Goal: Task Accomplishment & Management: Manage account settings

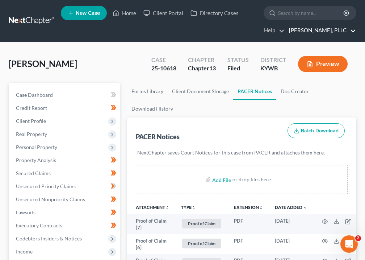
click at [330, 30] on link "[PERSON_NAME], PLLC" at bounding box center [320, 30] width 71 height 13
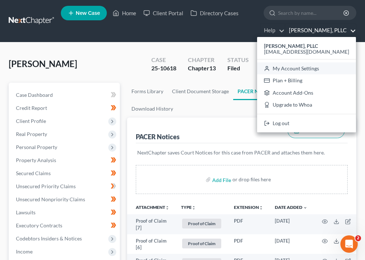
click at [326, 68] on link "My Account Settings" at bounding box center [306, 68] width 99 height 12
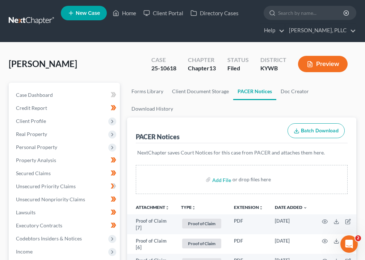
select select "23"
select select "18"
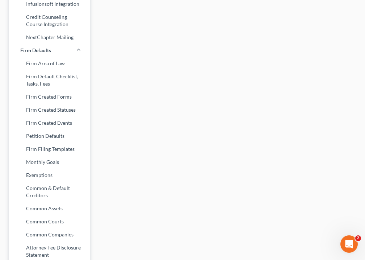
scroll to position [368, 0]
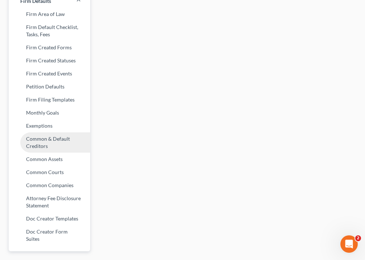
click at [33, 149] on link "Common & Default Creditors" at bounding box center [49, 142] width 81 height 20
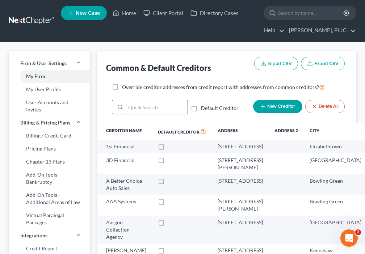
click at [156, 111] on input "search" at bounding box center [157, 107] width 62 height 14
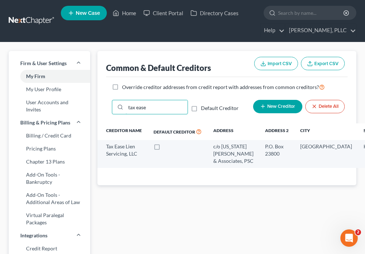
drag, startPoint x: 155, startPoint y: 109, endPoint x: 92, endPoint y: 109, distance: 63.3
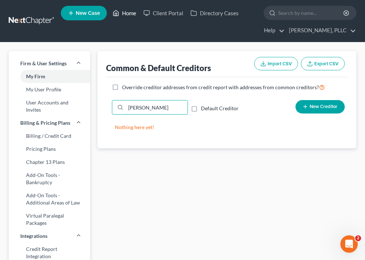
type input "[PERSON_NAME]"
click at [133, 14] on link "Home" at bounding box center [124, 13] width 31 height 13
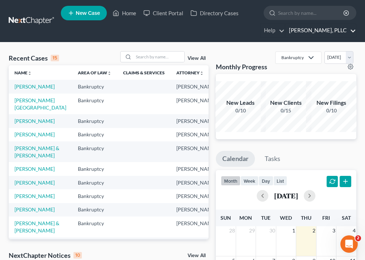
click at [315, 35] on link "[PERSON_NAME], PLLC" at bounding box center [320, 30] width 71 height 13
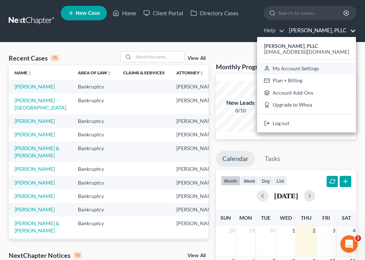
click at [311, 67] on link "My Account Settings" at bounding box center [306, 68] width 99 height 12
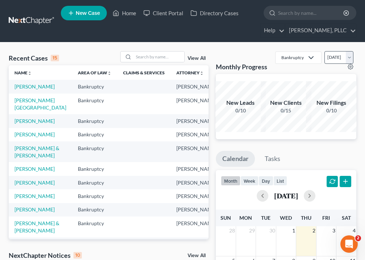
select select "33"
select select "23"
select select "18"
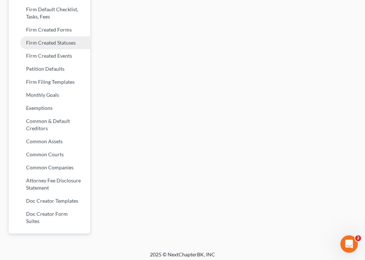
scroll to position [382, 0]
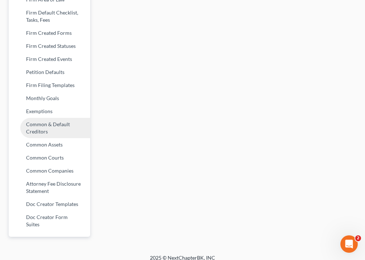
click at [53, 125] on link "Common & Default Creditors" at bounding box center [49, 128] width 81 height 20
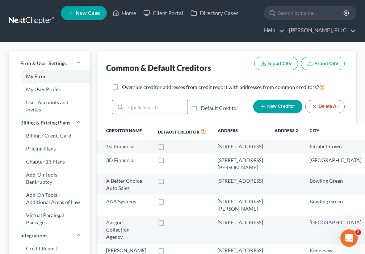
click at [148, 107] on input "search" at bounding box center [157, 107] width 62 height 14
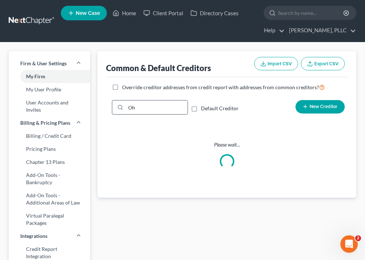
type input "O"
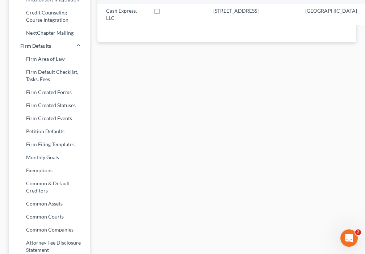
scroll to position [59, 0]
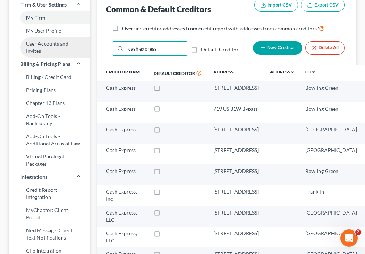
drag, startPoint x: 115, startPoint y: 96, endPoint x: 87, endPoint y: 94, distance: 27.9
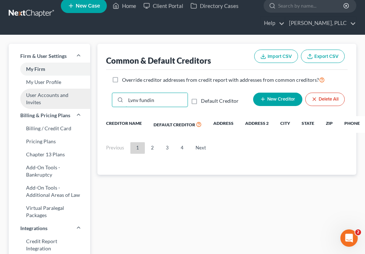
type input "Lvnv funding"
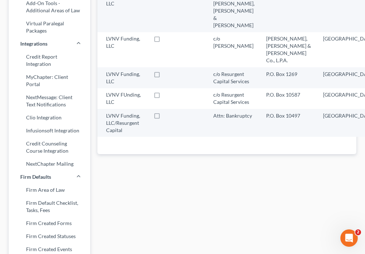
scroll to position [0, 0]
